Goal: Communication & Community: Answer question/provide support

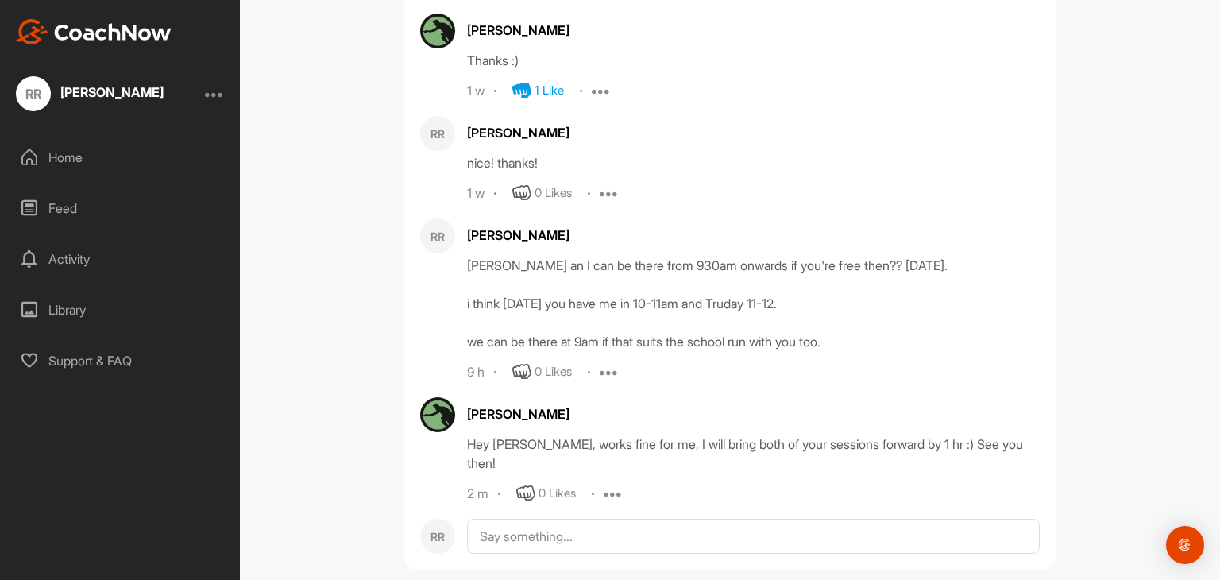
scroll to position [1815, 0]
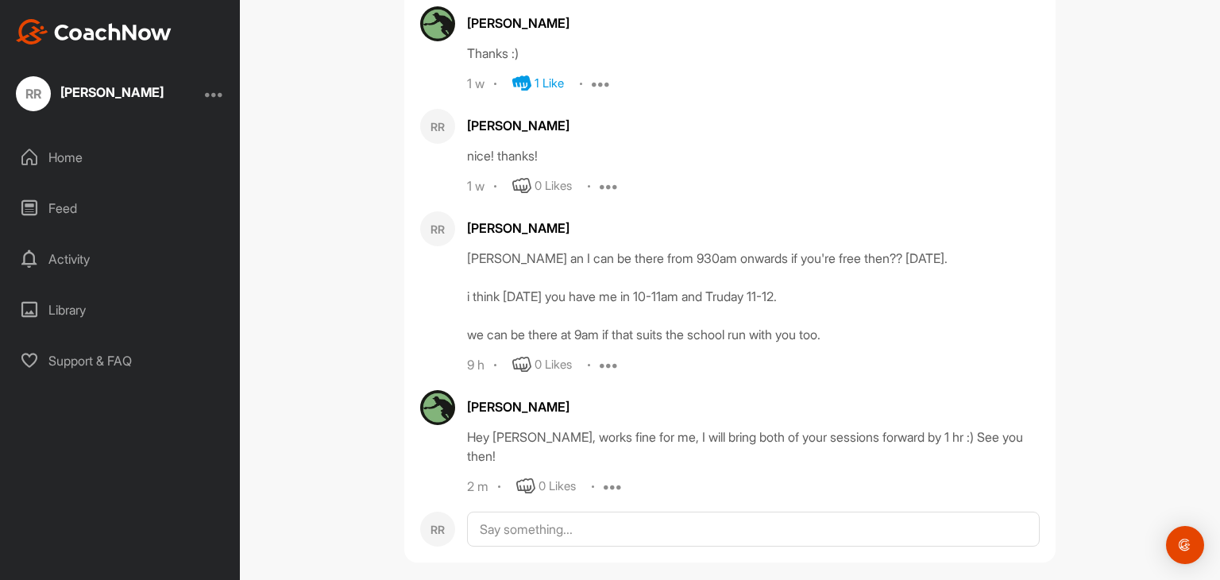
click at [551, 477] on div "0 Likes" at bounding box center [556, 486] width 37 height 18
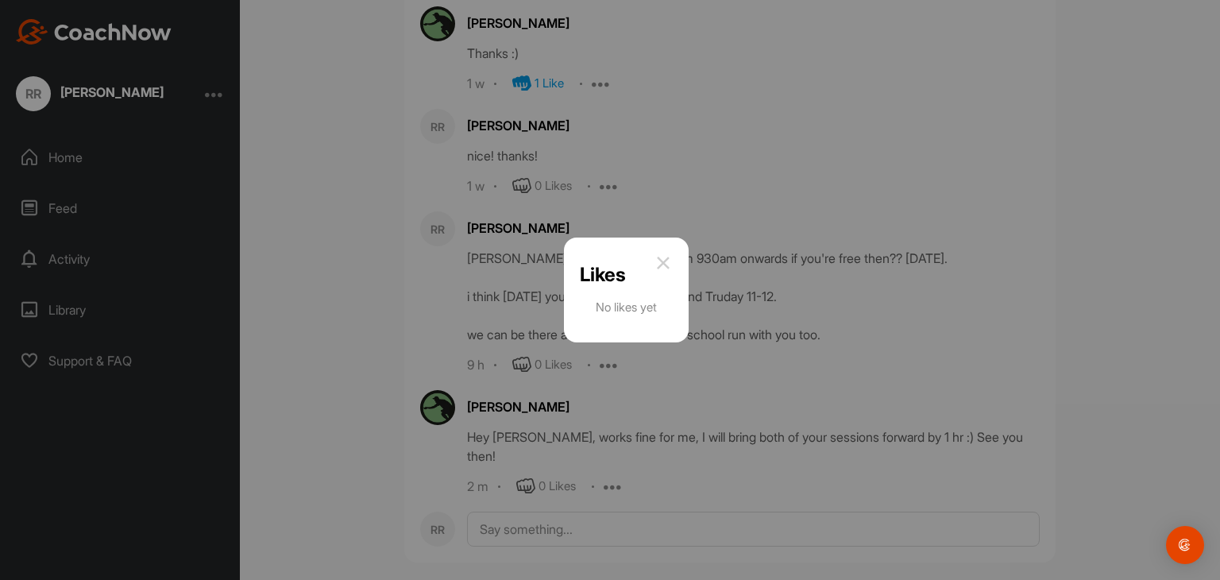
click at [540, 507] on div at bounding box center [610, 290] width 1220 height 580
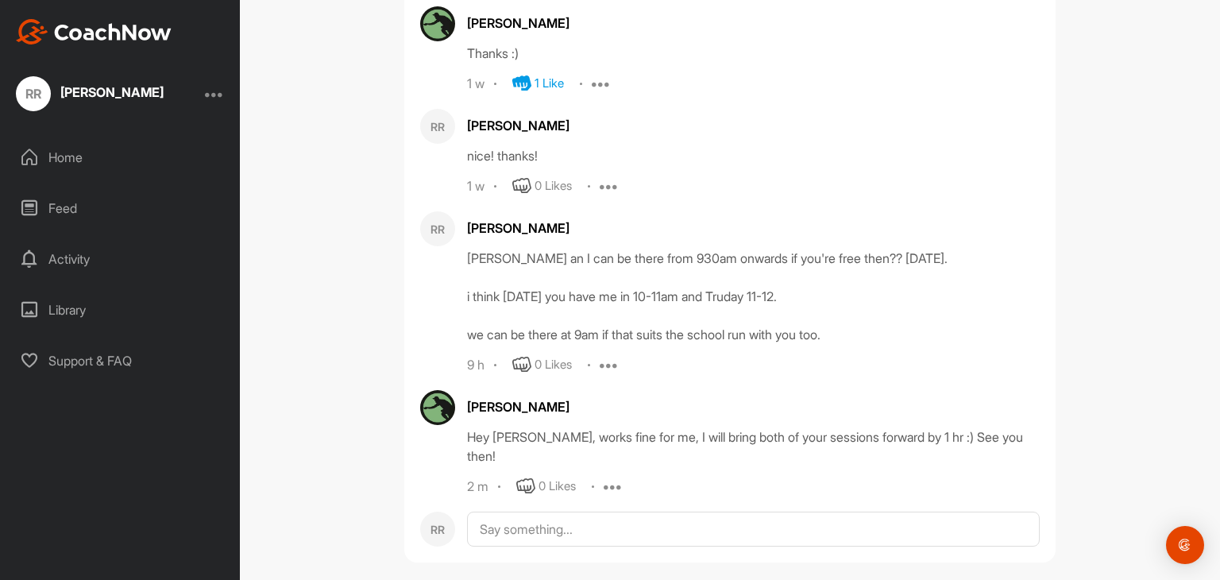
click at [560, 477] on div "0 Likes" at bounding box center [556, 486] width 37 height 18
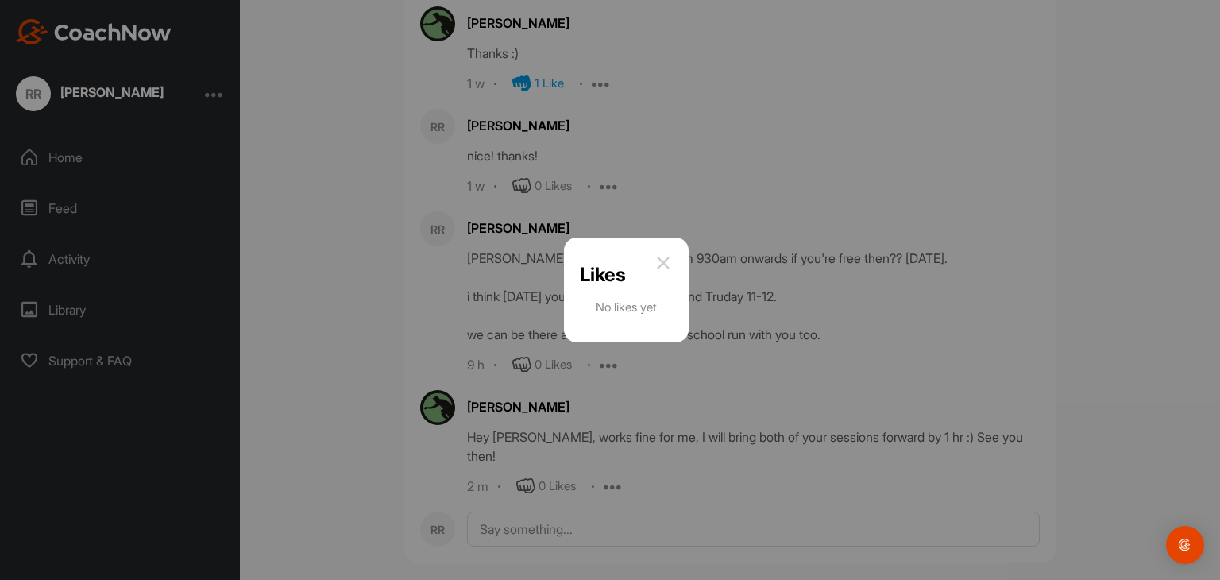
click at [518, 461] on div at bounding box center [610, 290] width 1220 height 580
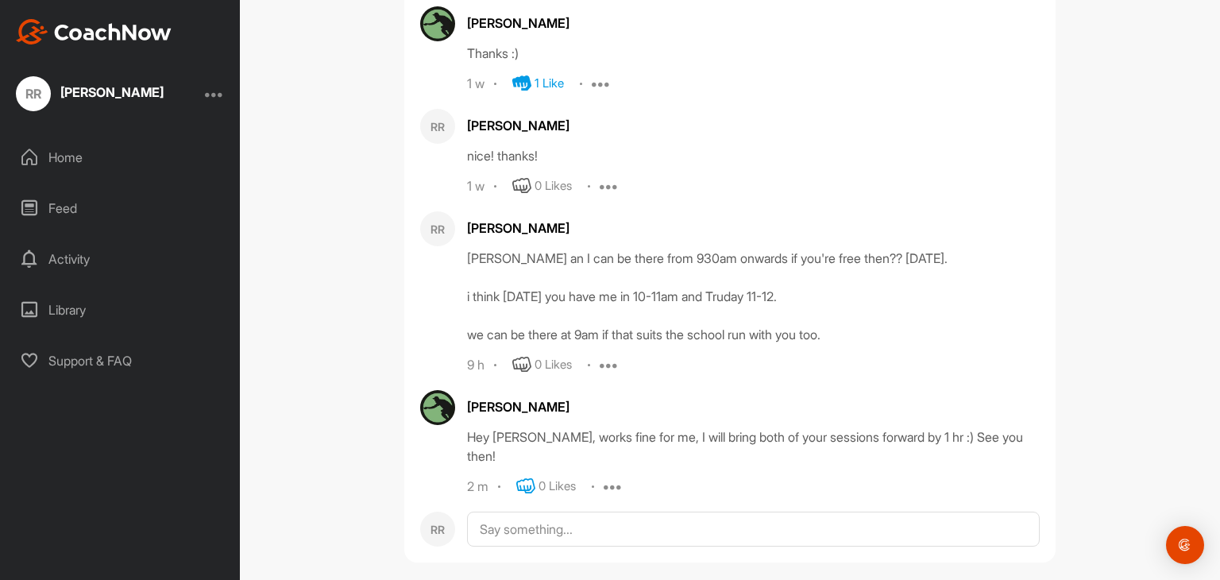
click at [522, 476] on icon at bounding box center [525, 485] width 19 height 19
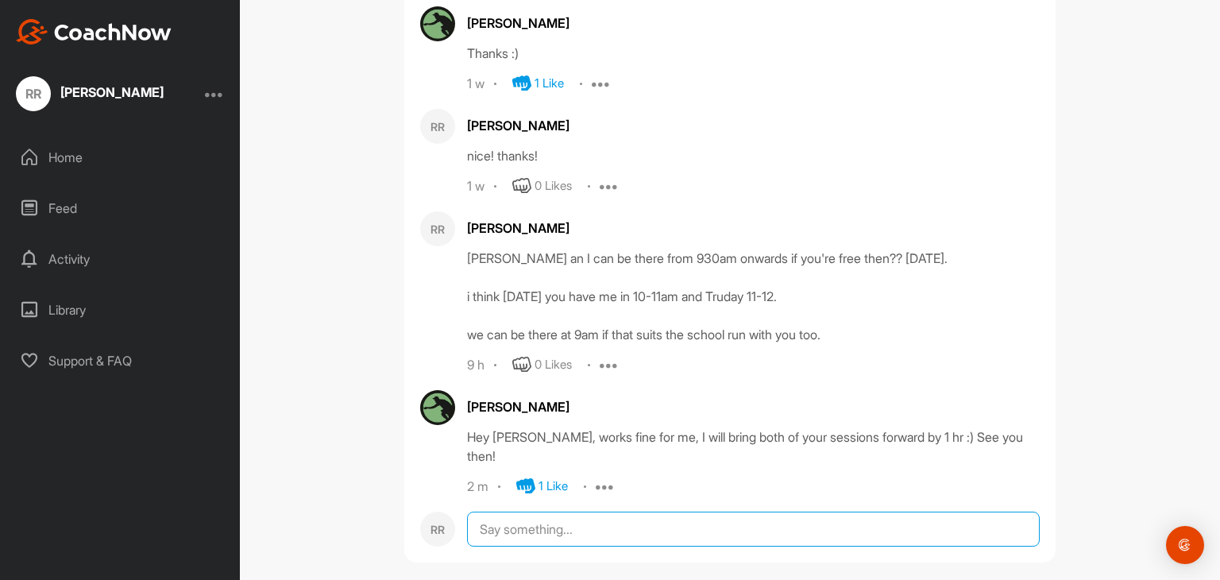
click at [505, 511] on textarea at bounding box center [753, 528] width 573 height 35
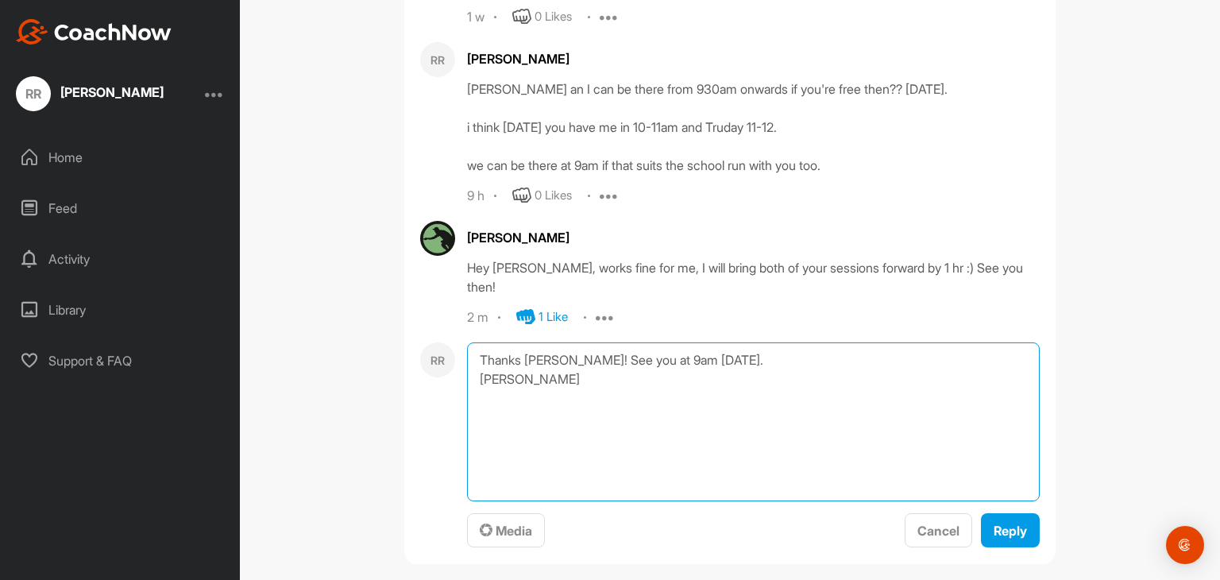
scroll to position [1985, 0]
type textarea "Thanks [PERSON_NAME]! See you at 9am [DATE]. [PERSON_NAME]"
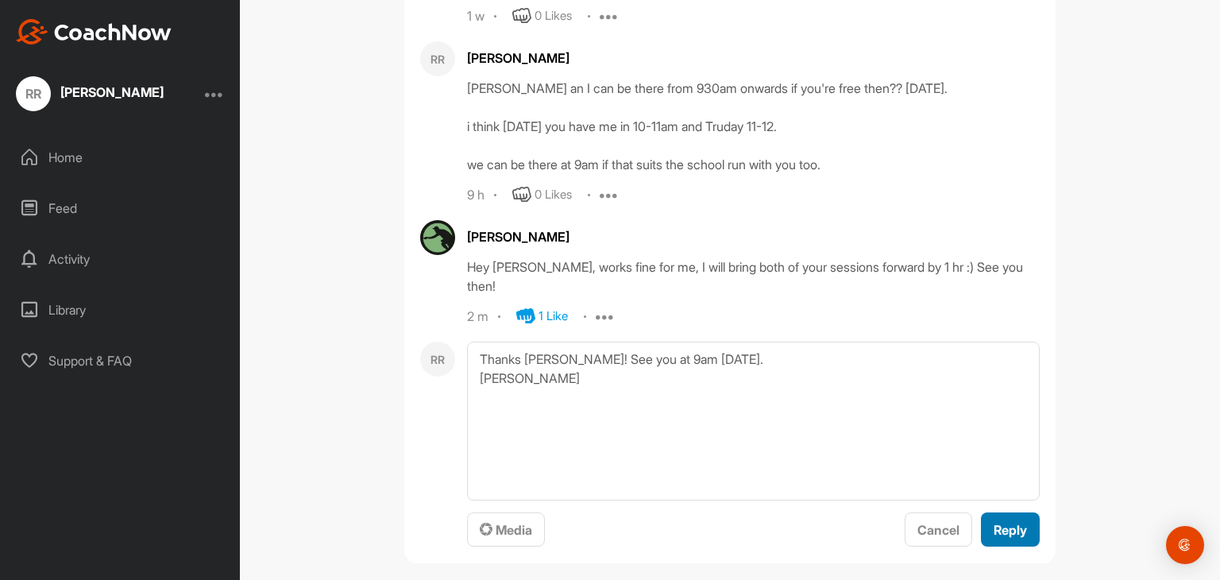
click at [993, 522] on span "Reply" at bounding box center [1009, 530] width 33 height 16
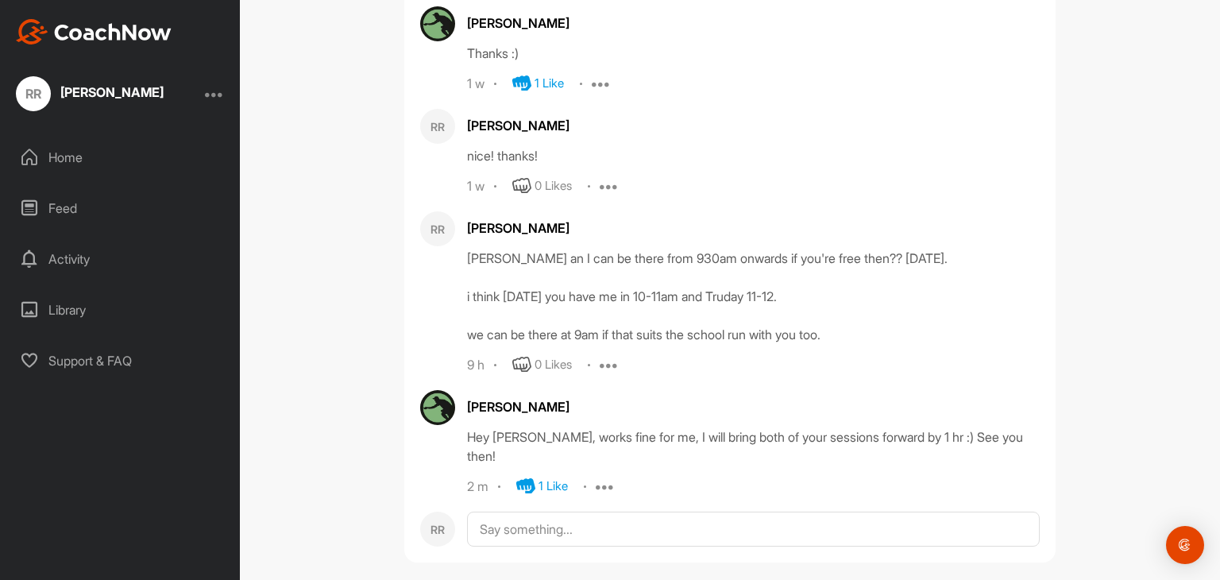
scroll to position [1937, 0]
